Goal: Transaction & Acquisition: Purchase product/service

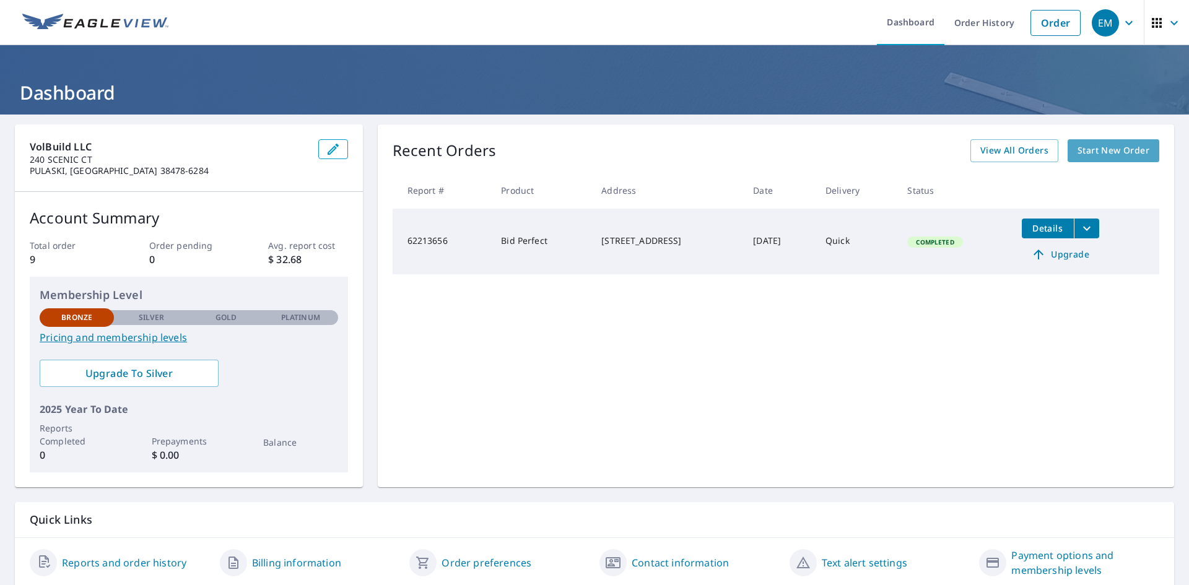
click at [1092, 157] on span "Start New Order" at bounding box center [1113, 150] width 72 height 15
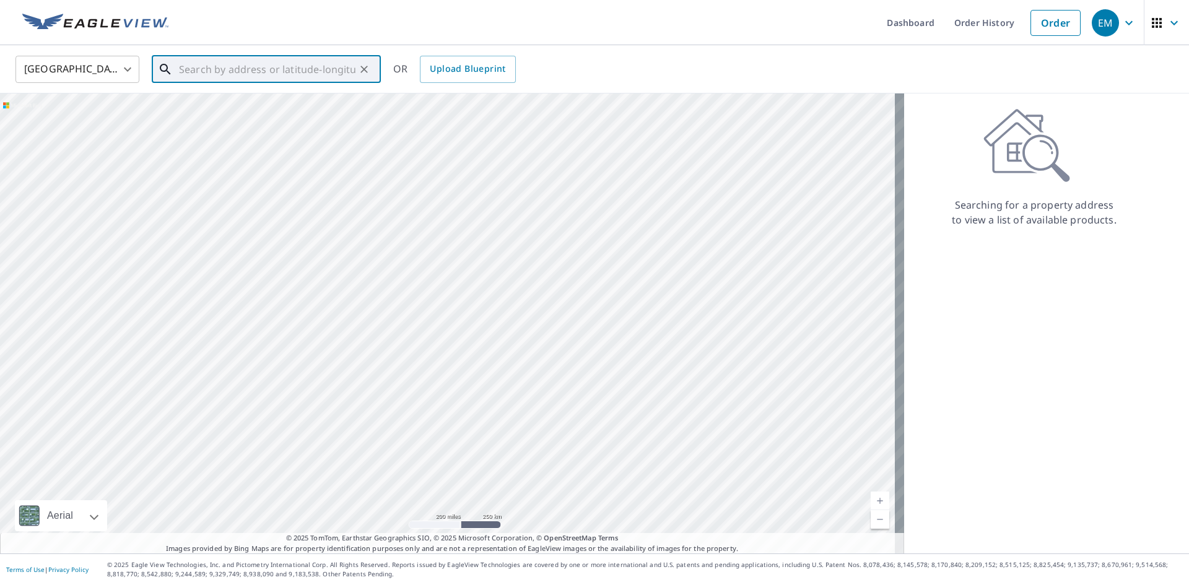
click at [297, 75] on input "text" at bounding box center [267, 69] width 176 height 35
paste input "[STREET_ADDRESS]"
click at [250, 111] on span "2229 Cherry Dr" at bounding box center [273, 105] width 194 height 15
type input "[STREET_ADDRESS][PERSON_NAME]"
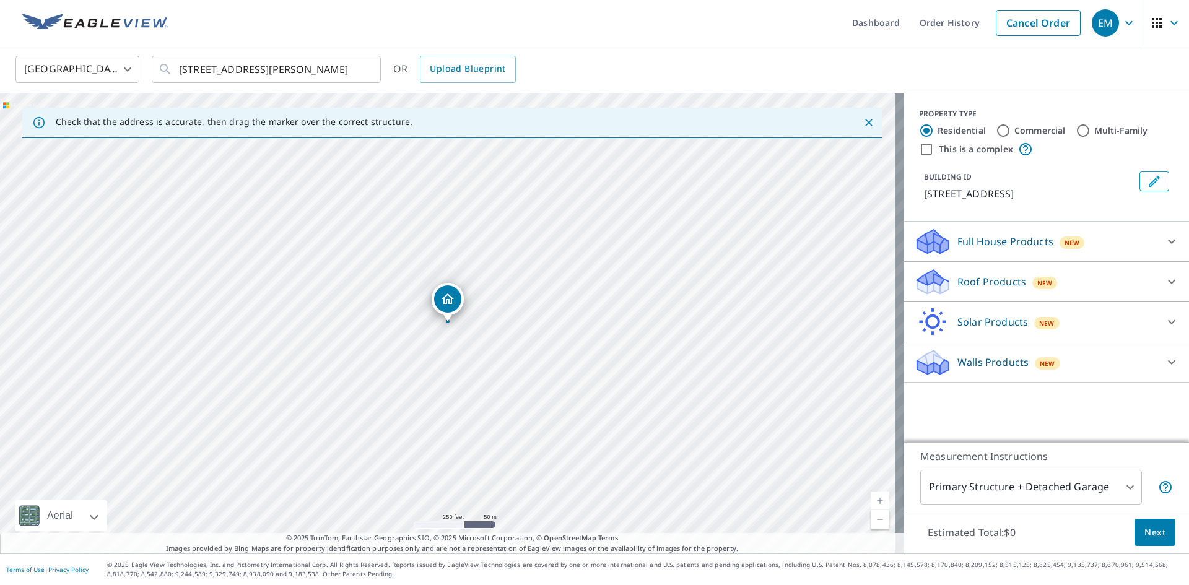
click at [1168, 282] on icon at bounding box center [1171, 282] width 7 height 4
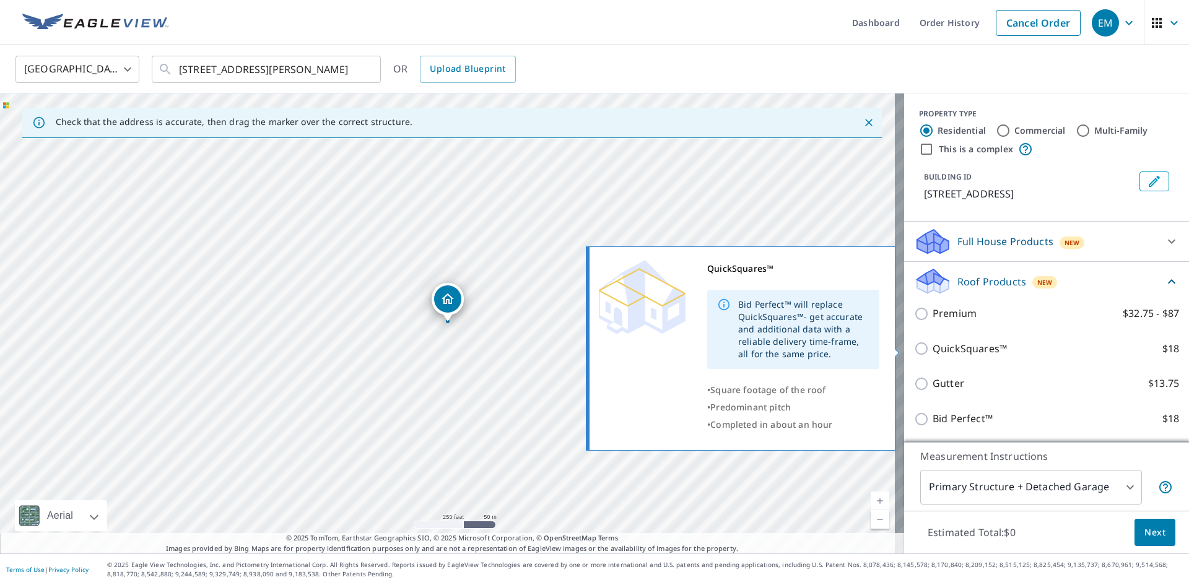
click at [915, 347] on input "QuickSquares™ $18" at bounding box center [923, 348] width 19 height 15
checkbox input "true"
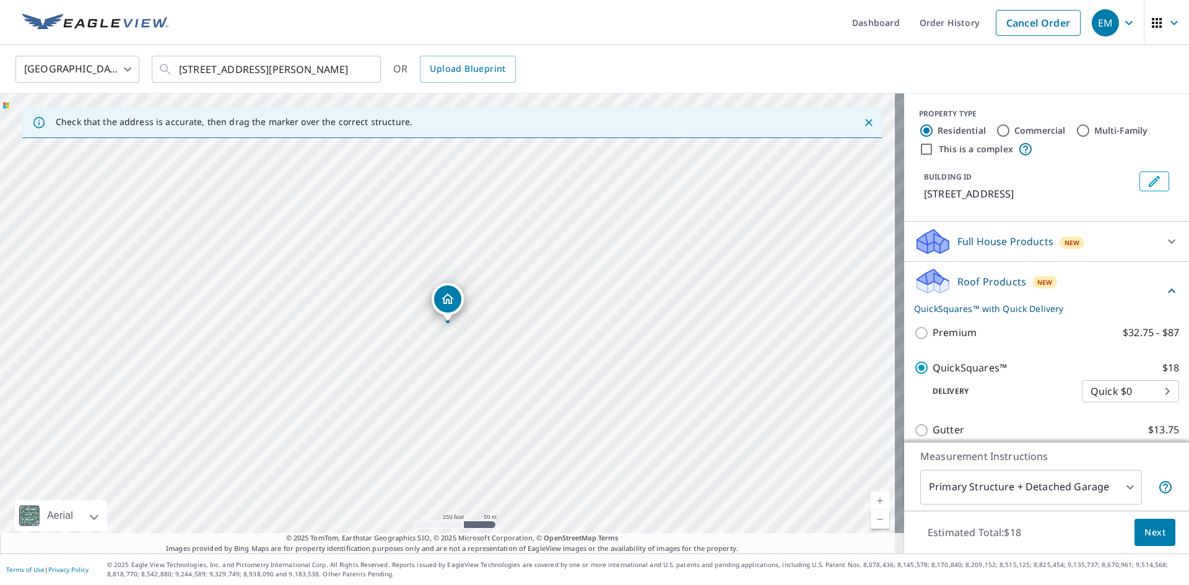
scroll to position [127, 0]
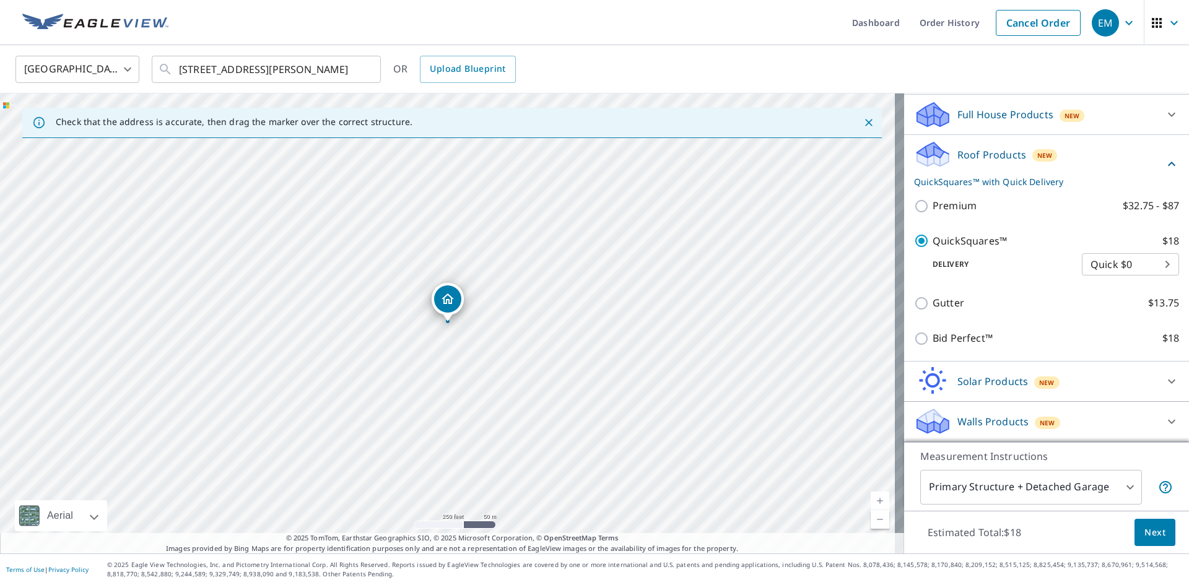
click at [1144, 526] on span "Next" at bounding box center [1154, 532] width 21 height 15
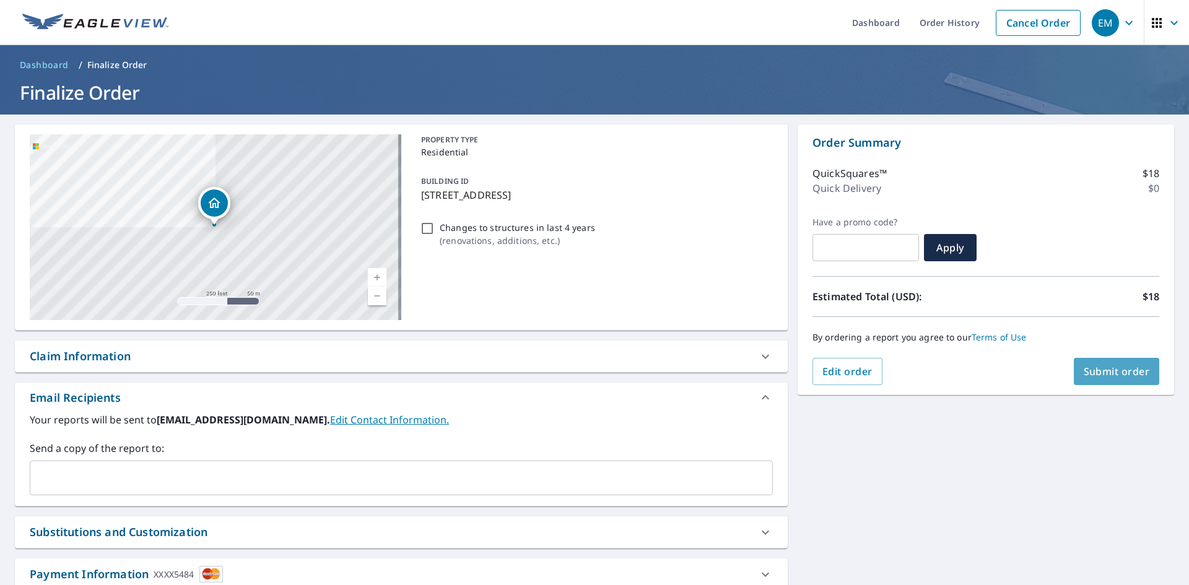
click at [1105, 380] on button "Submit order" at bounding box center [1117, 371] width 86 height 27
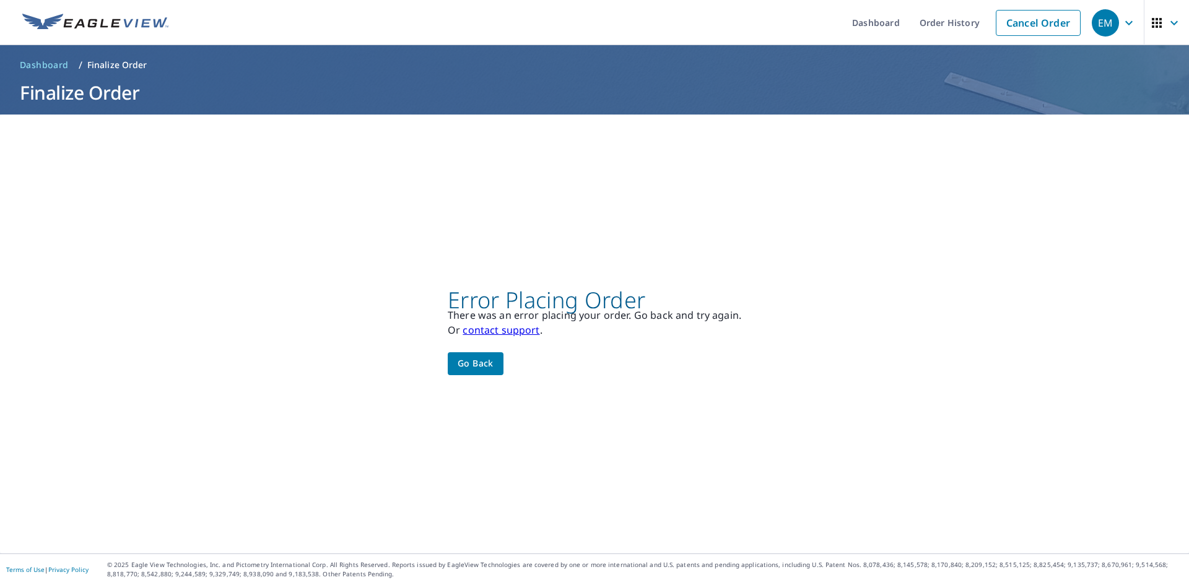
click at [475, 380] on div "Error Placing Order There was an error placing your order. Go back and try agai…" at bounding box center [594, 334] width 1189 height 439
click at [475, 370] on span "Go back" at bounding box center [476, 363] width 36 height 15
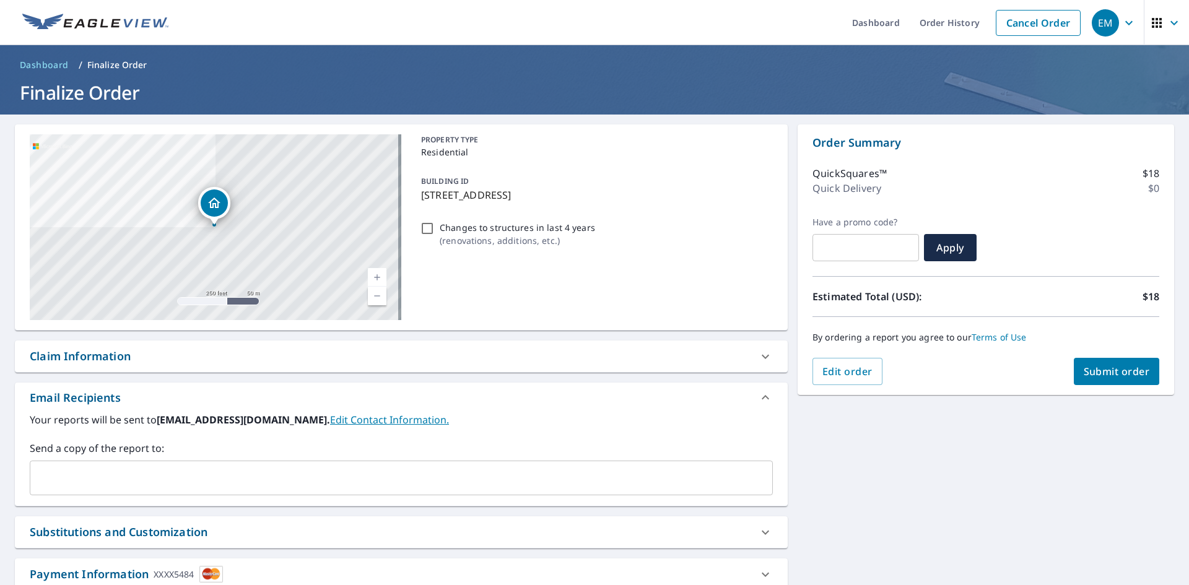
scroll to position [85, 0]
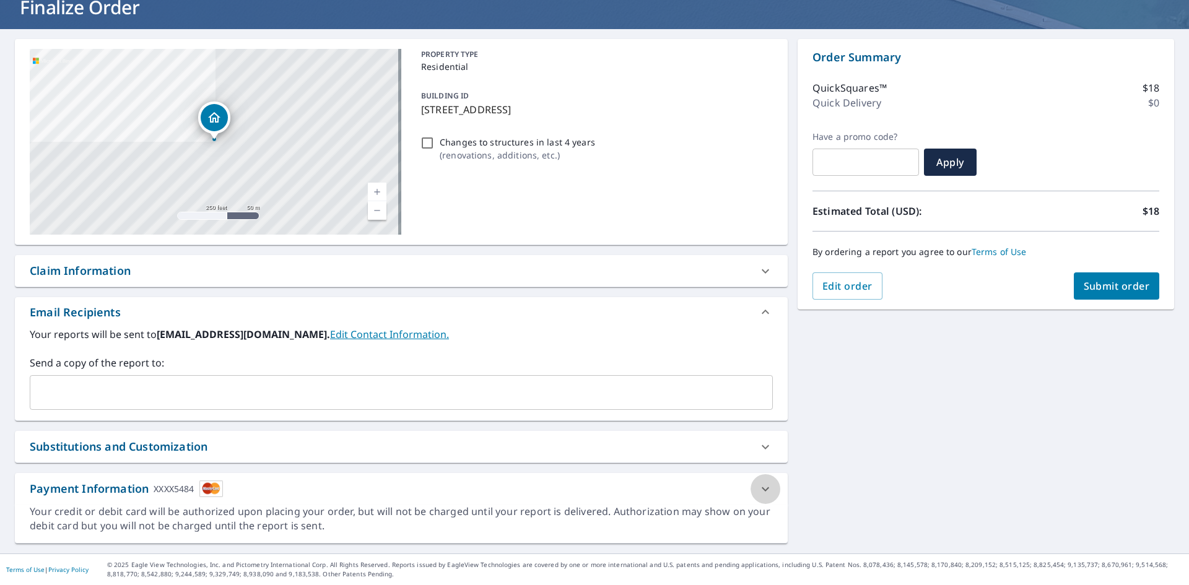
click at [768, 490] on div at bounding box center [765, 489] width 30 height 30
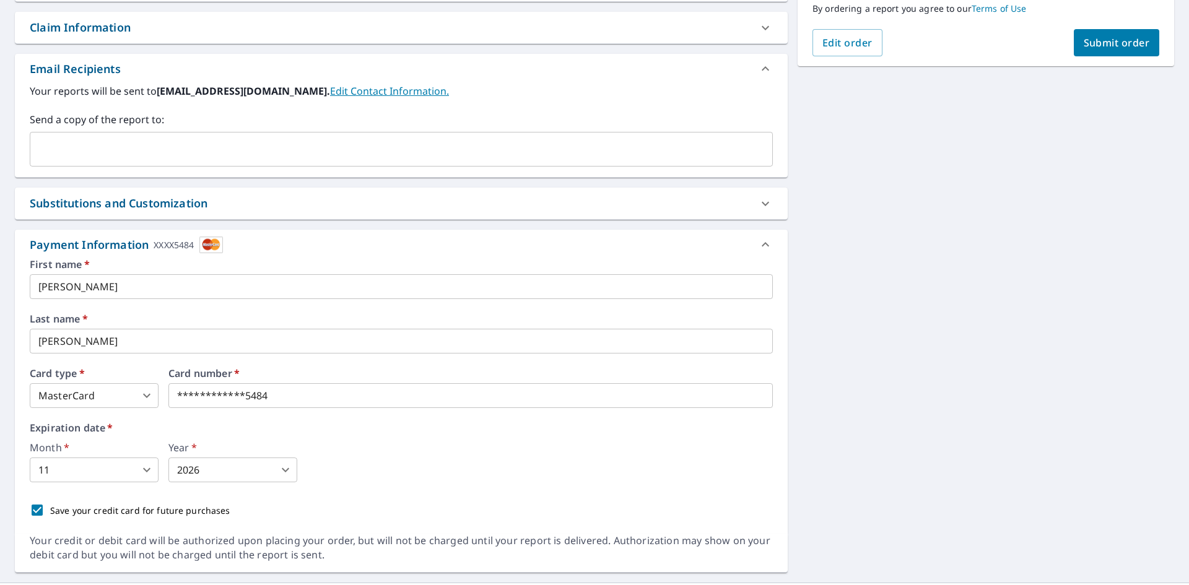
scroll to position [354, 0]
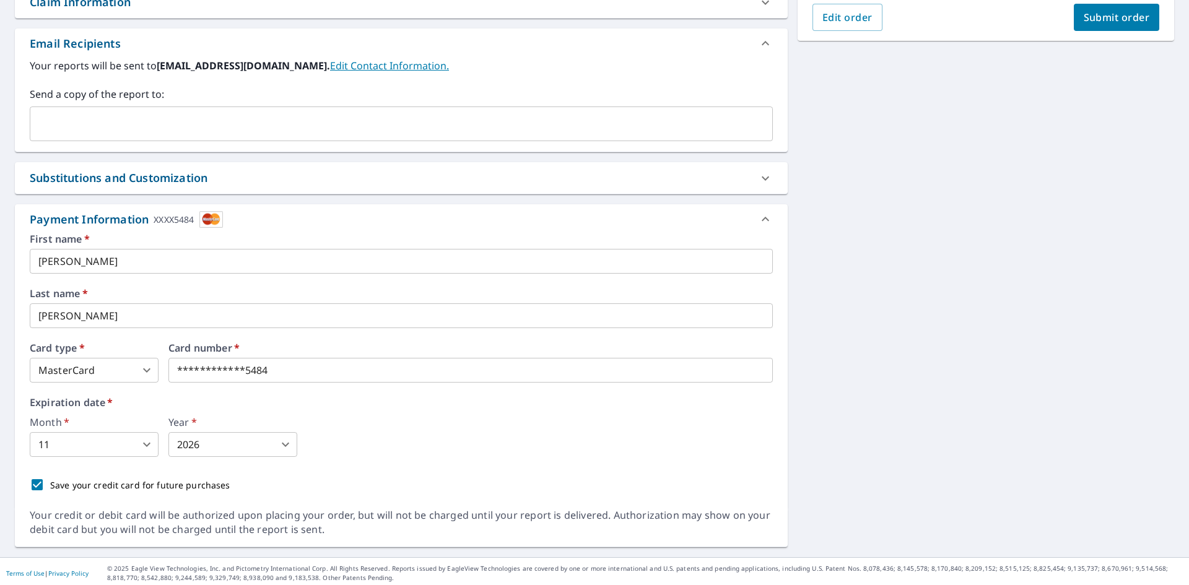
click at [124, 379] on body "EM EM Dashboard Order History Cancel Order EM Dashboard / Finalize Order Finali…" at bounding box center [594, 292] width 1189 height 585
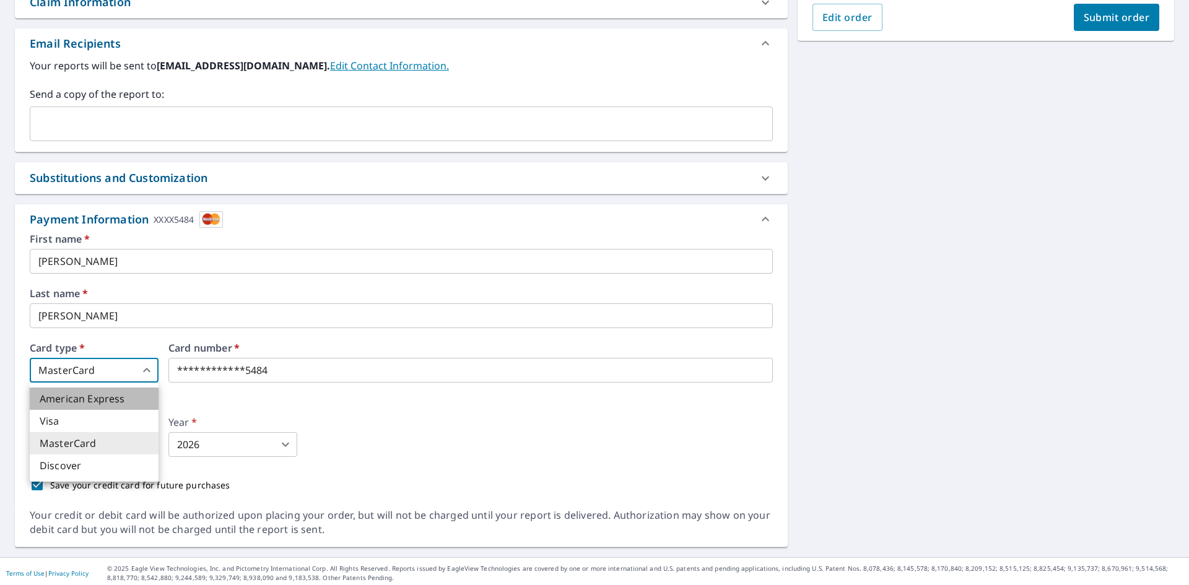
click at [114, 405] on li "American Express" at bounding box center [94, 399] width 129 height 22
type input "1"
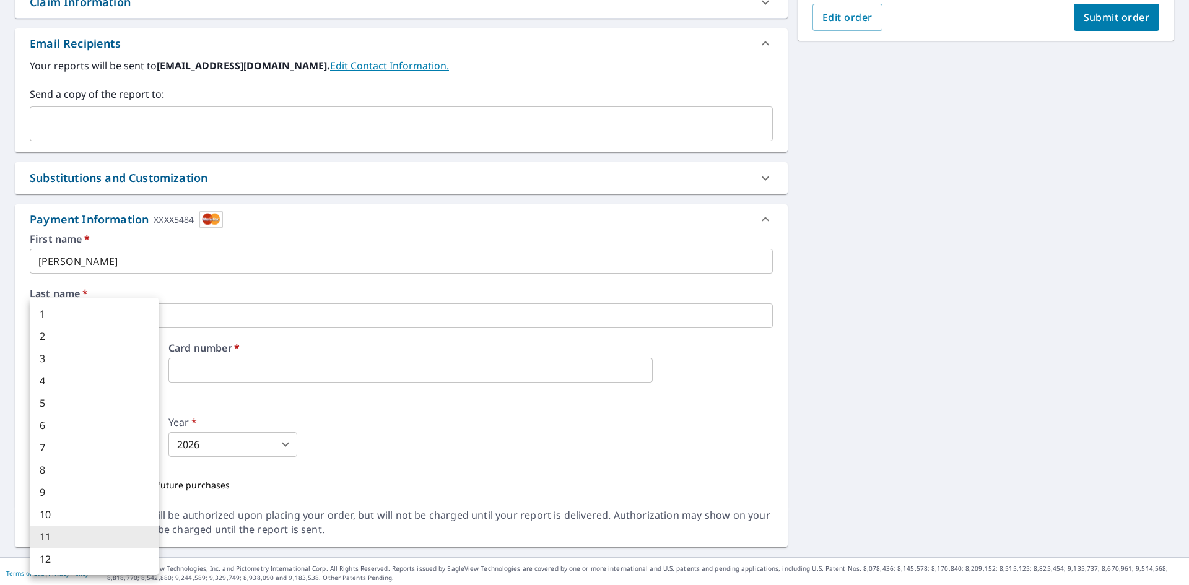
click at [134, 447] on body "EM EM Dashboard Order History Cancel Order EM Dashboard / Finalize Order Finali…" at bounding box center [594, 292] width 1189 height 585
click at [200, 448] on div at bounding box center [594, 292] width 1189 height 585
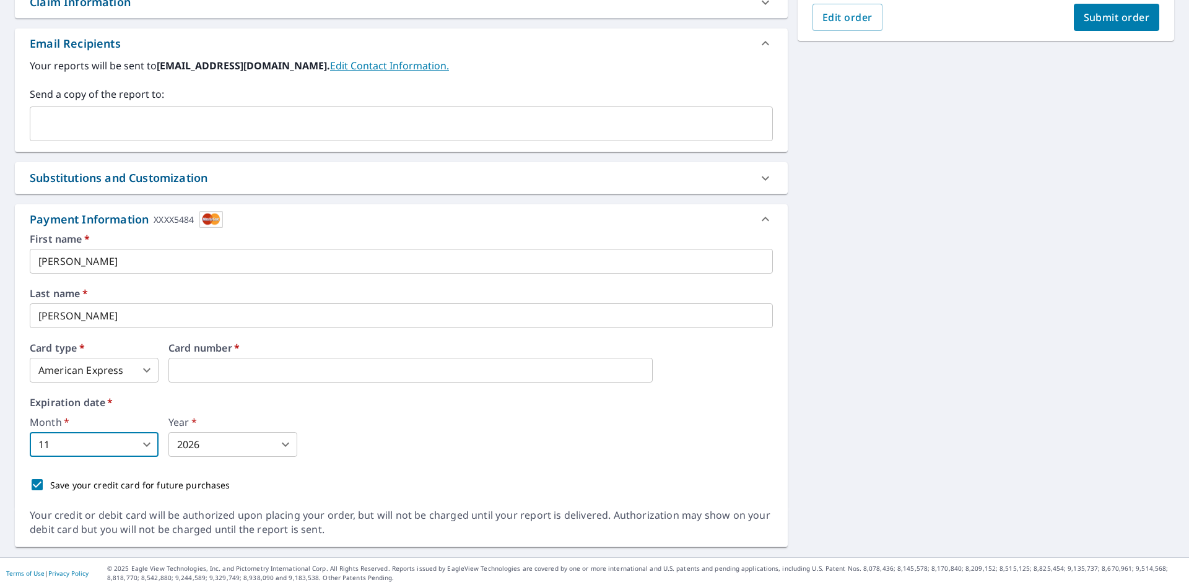
click at [131, 449] on body "EM EM Dashboard Order History Cancel Order EM Dashboard / Finalize Order Finali…" at bounding box center [594, 292] width 1189 height 585
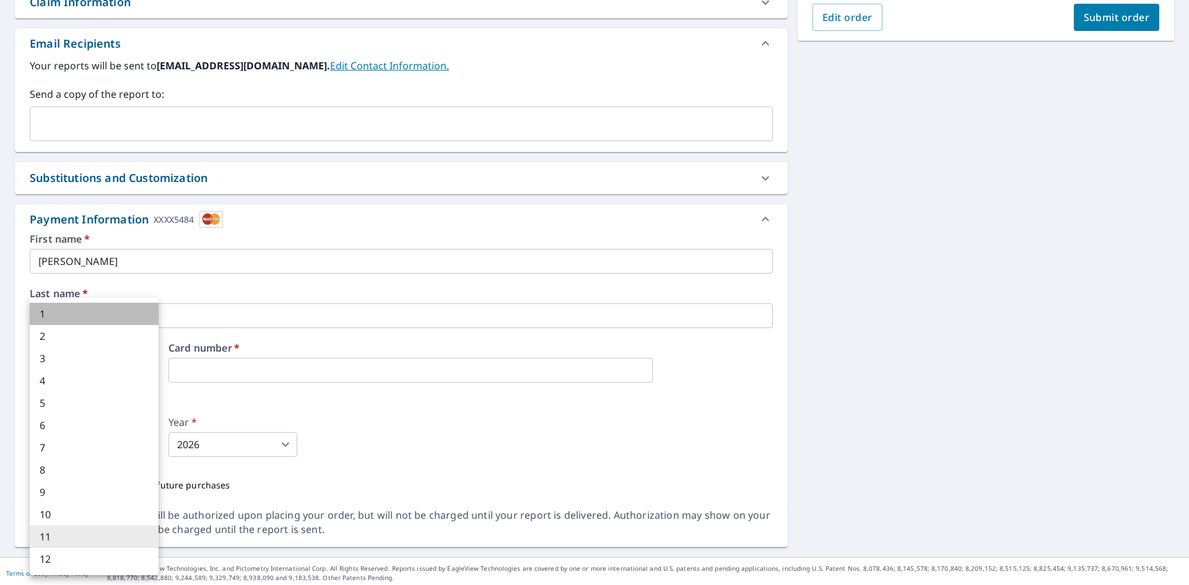
click at [105, 320] on li "1" at bounding box center [94, 314] width 129 height 22
type input "1"
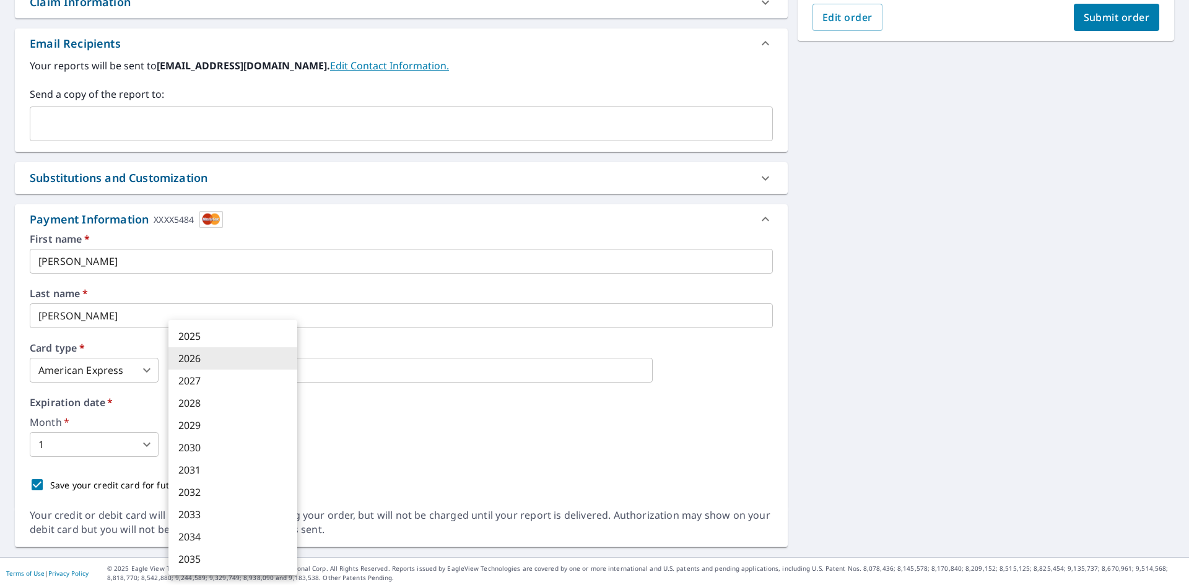
click at [247, 454] on body "EM EM Dashboard Order History Cancel Order EM Dashboard / Finalize Order Finali…" at bounding box center [594, 292] width 1189 height 585
click at [224, 450] on li "2030" at bounding box center [232, 448] width 129 height 22
type input "2030"
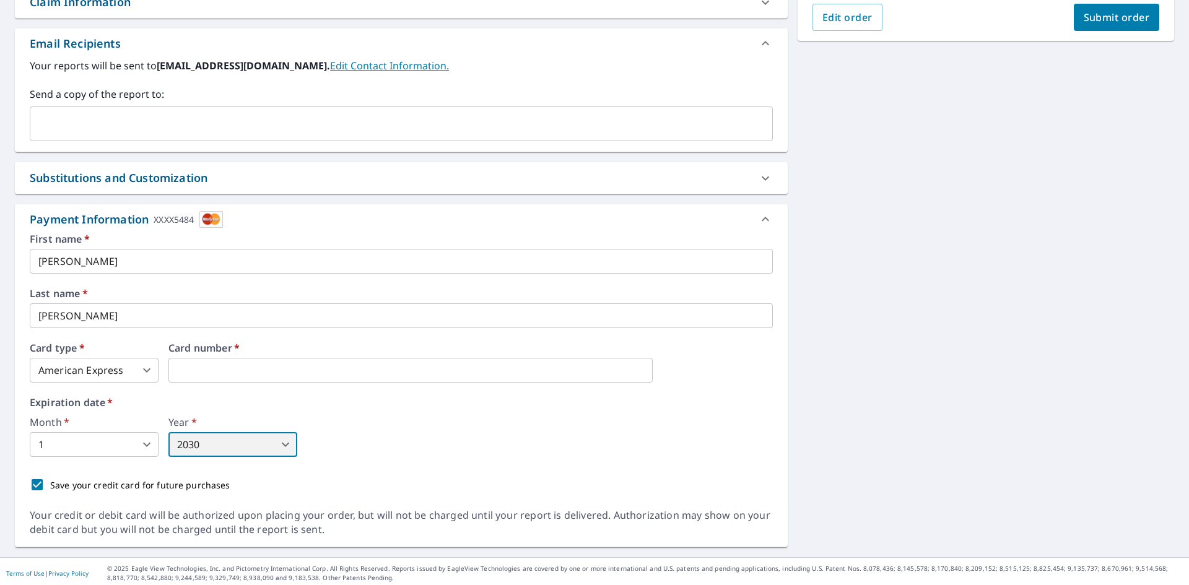
scroll to position [358, 0]
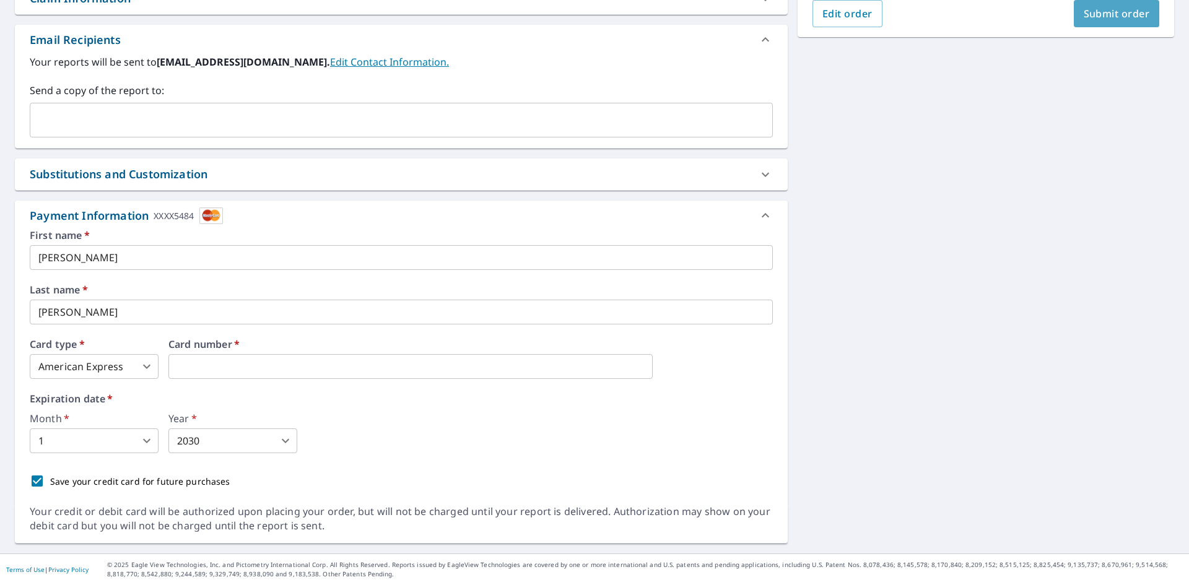
click at [1099, 20] on button "Submit order" at bounding box center [1117, 13] width 86 height 27
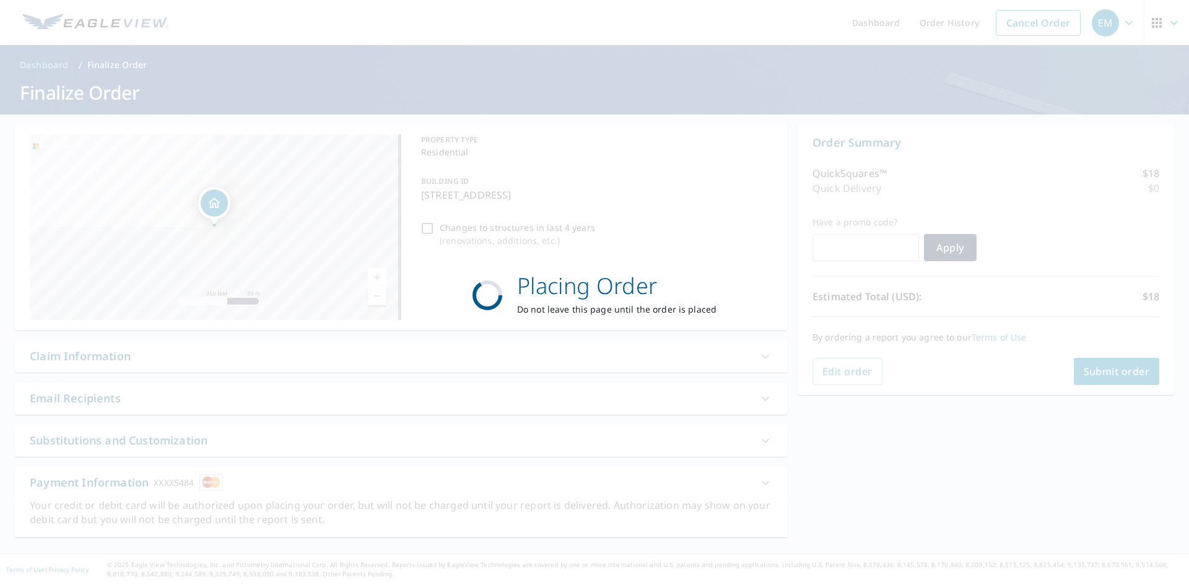
scroll to position [0, 0]
